Goal: Transaction & Acquisition: Download file/media

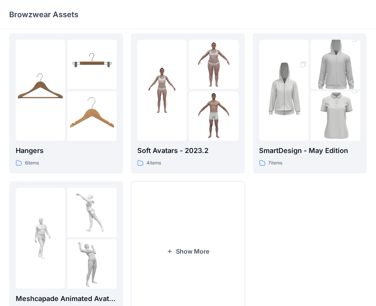
scroll to position [190, 0]
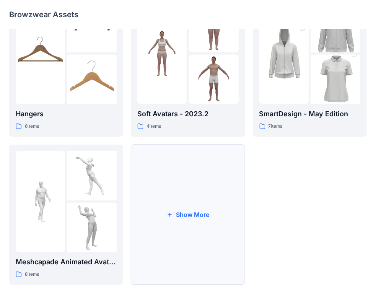
click at [192, 227] on button "Show More" at bounding box center [188, 215] width 114 height 141
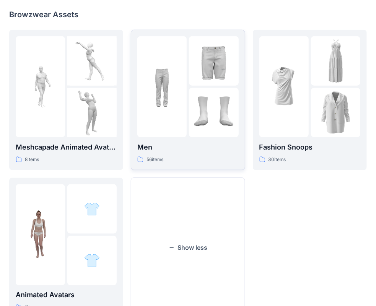
scroll to position [266, 0]
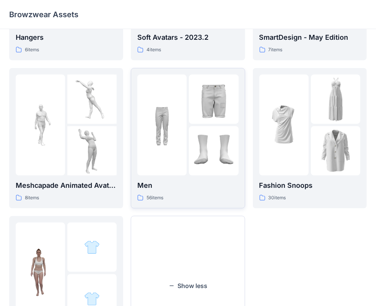
click at [178, 144] on img at bounding box center [161, 124] width 49 height 49
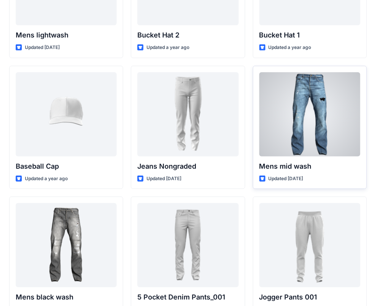
scroll to position [115, 0]
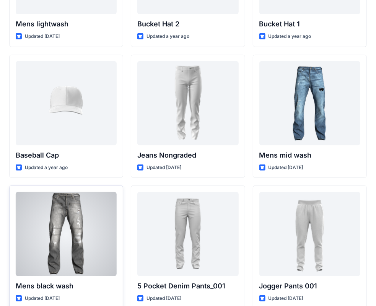
click at [34, 244] on div at bounding box center [66, 234] width 101 height 84
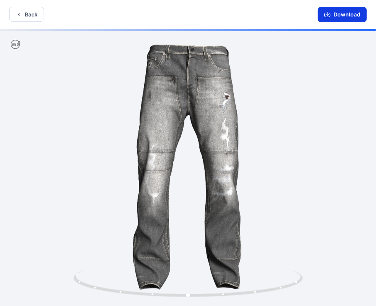
click at [337, 16] on button "Download" at bounding box center [342, 14] width 49 height 15
click at [343, 13] on button "Download" at bounding box center [342, 14] width 49 height 15
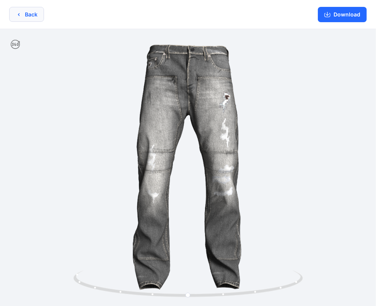
click at [14, 12] on button "Back" at bounding box center [26, 14] width 35 height 15
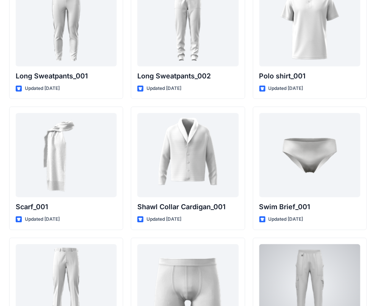
scroll to position [1570, 0]
